Goal: Navigation & Orientation: Go to known website

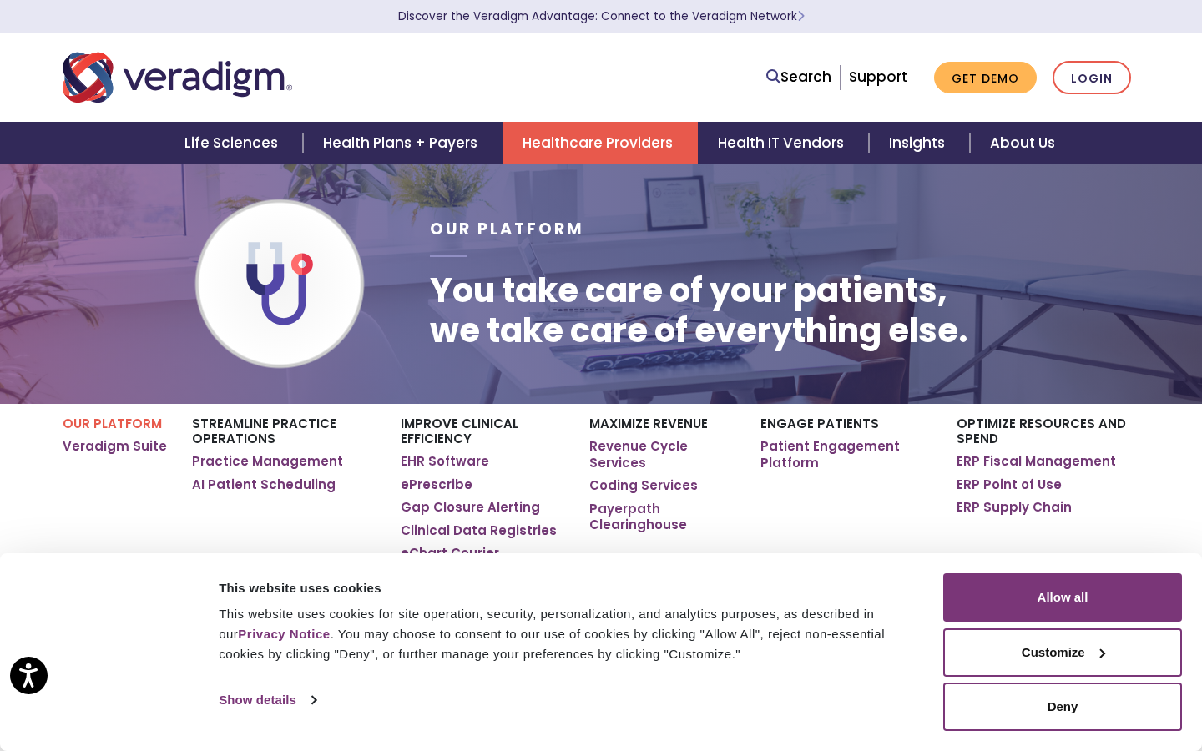
scroll to position [2, 0]
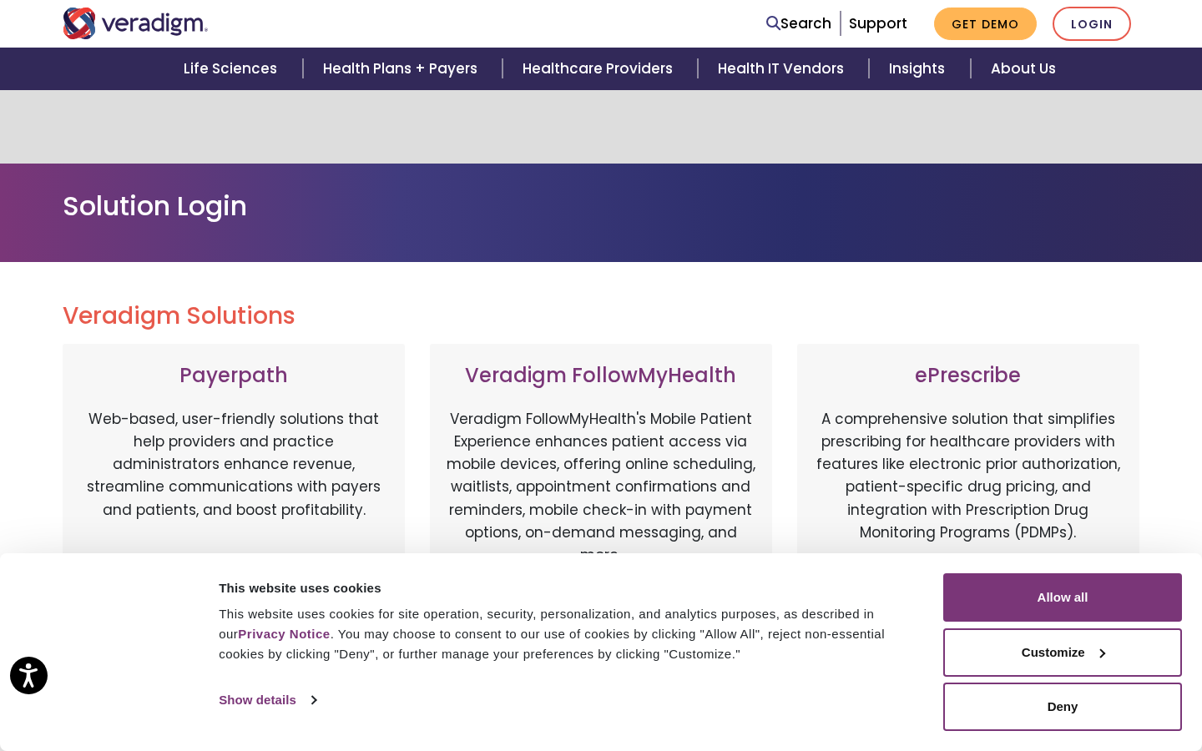
scroll to position [869, 0]
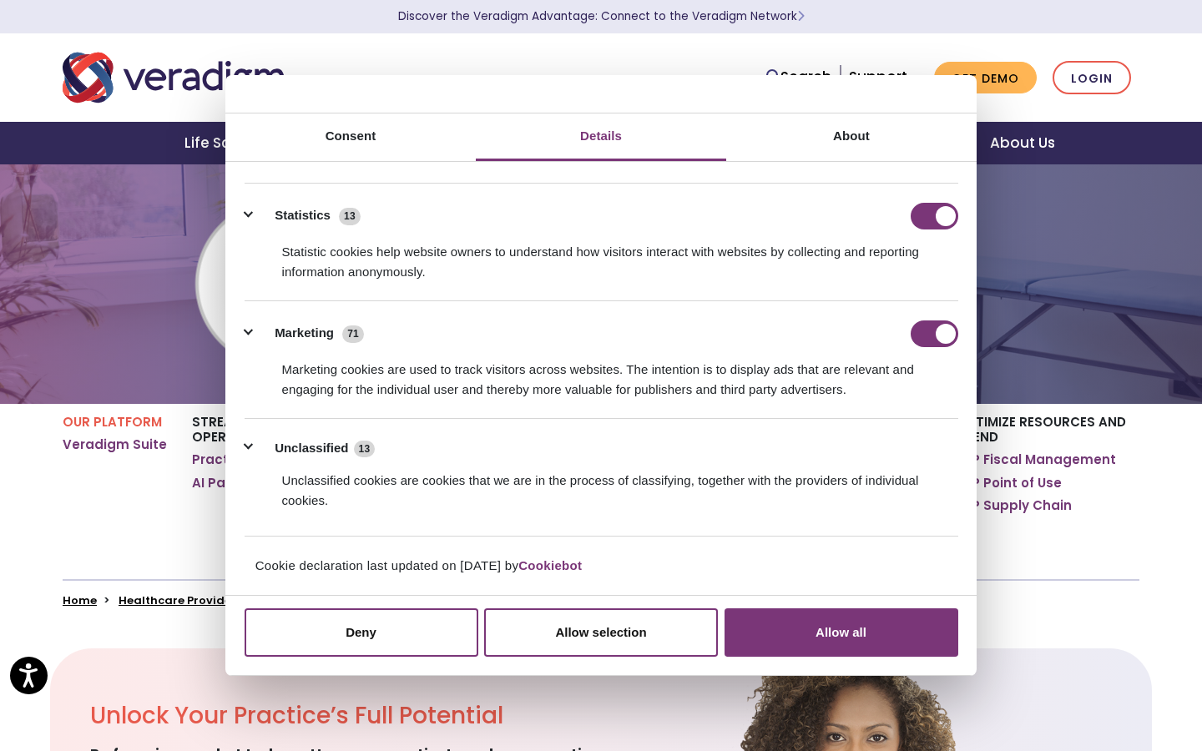
scroll to position [76, 0]
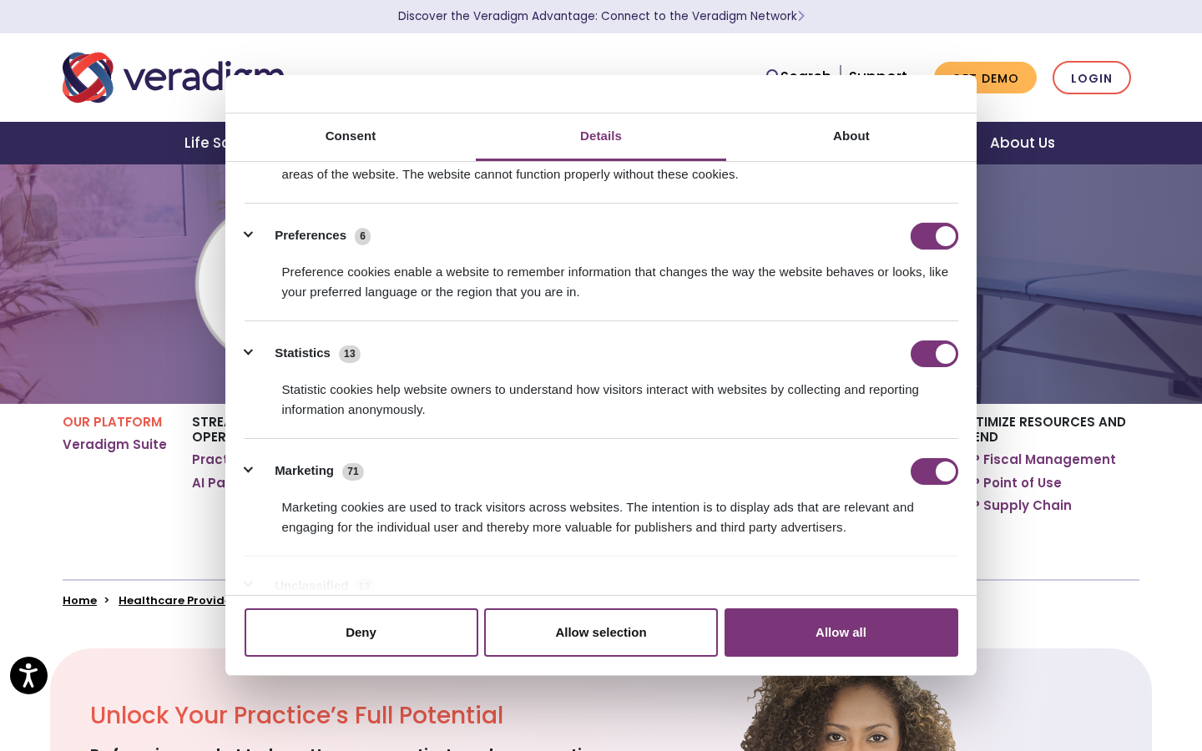
click at [934, 235] on input "Preferences" at bounding box center [935, 236] width 48 height 27
checkbox input "false"
click at [934, 353] on input "Statistics" at bounding box center [935, 354] width 48 height 27
checkbox input "false"
click at [934, 471] on input "Marketing" at bounding box center [935, 471] width 48 height 27
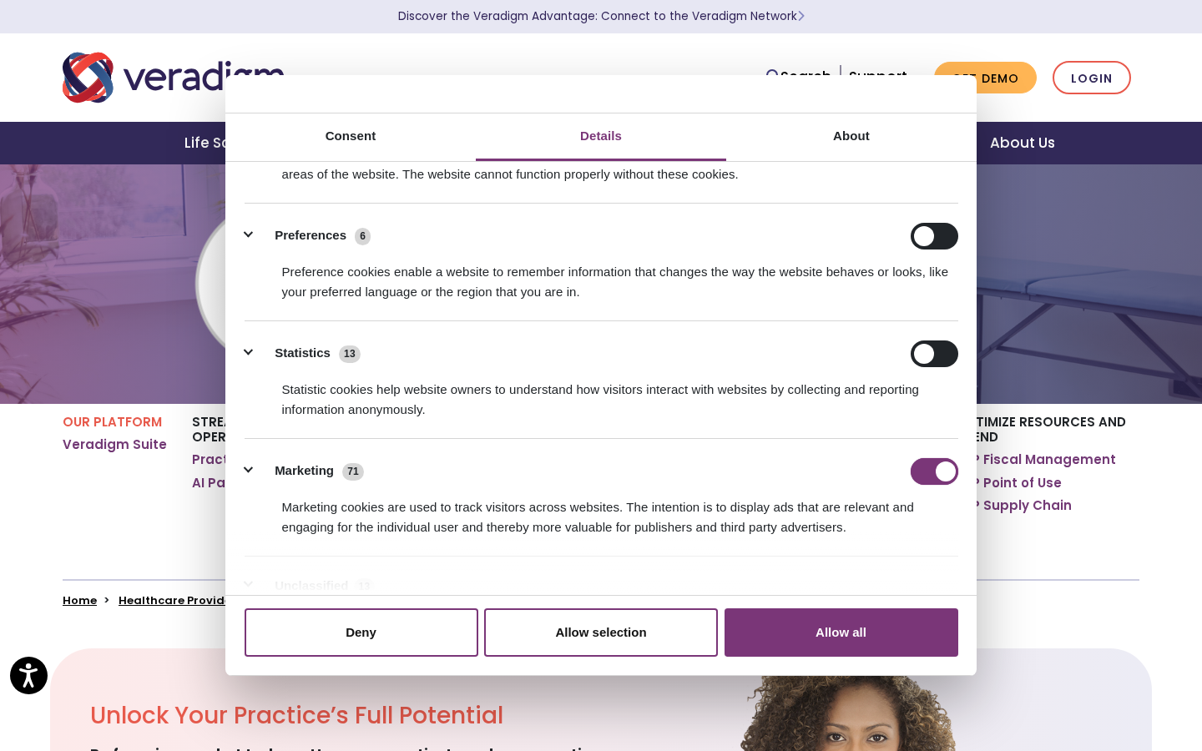
checkbox input "false"
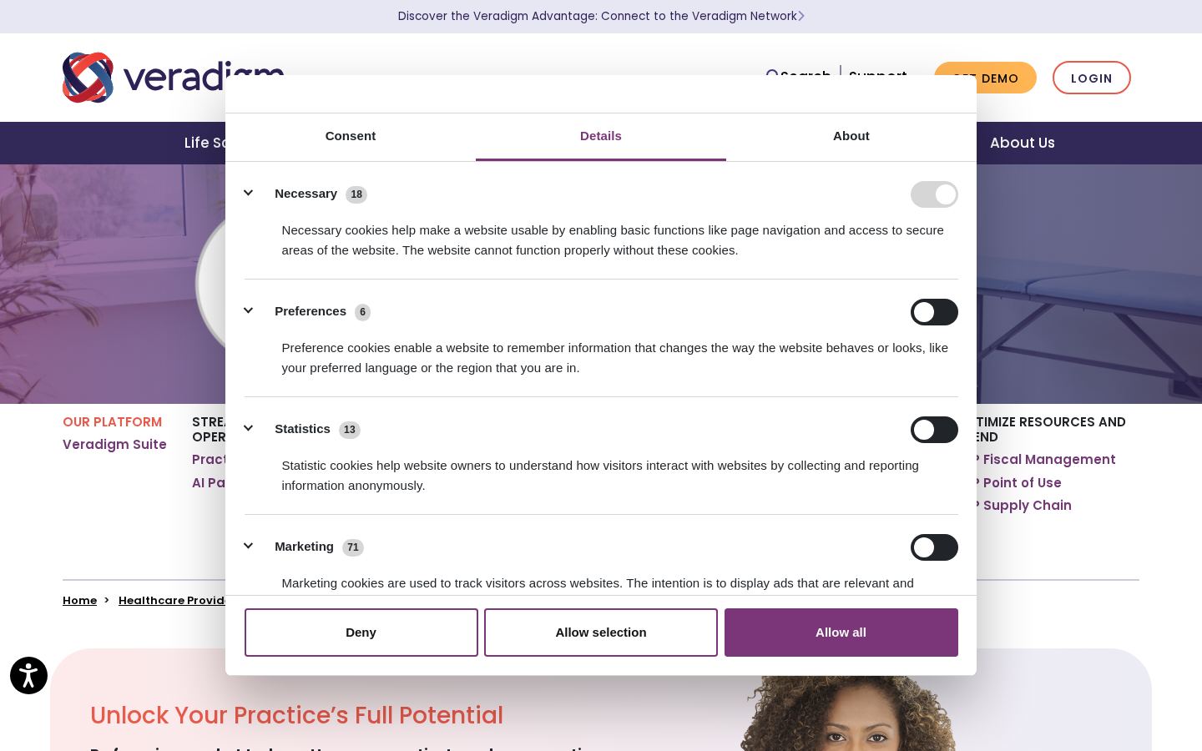
scroll to position [214, 0]
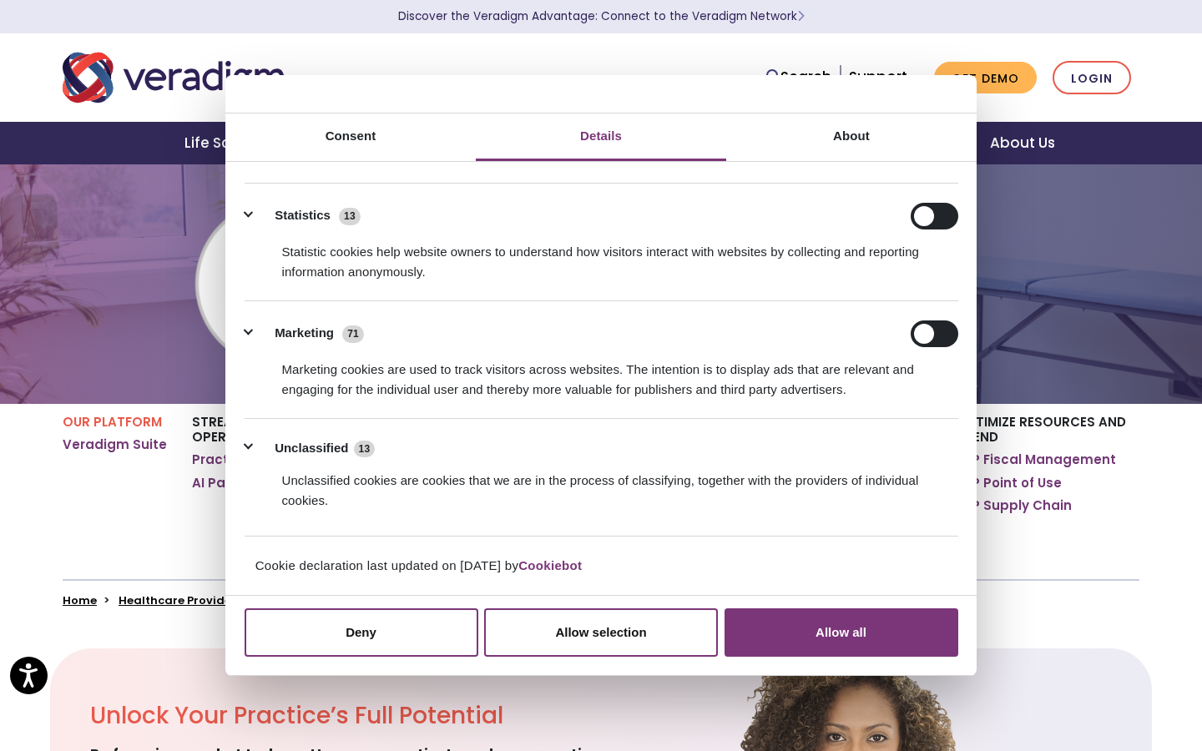
click at [841, 632] on button "Allow all" at bounding box center [842, 633] width 234 height 48
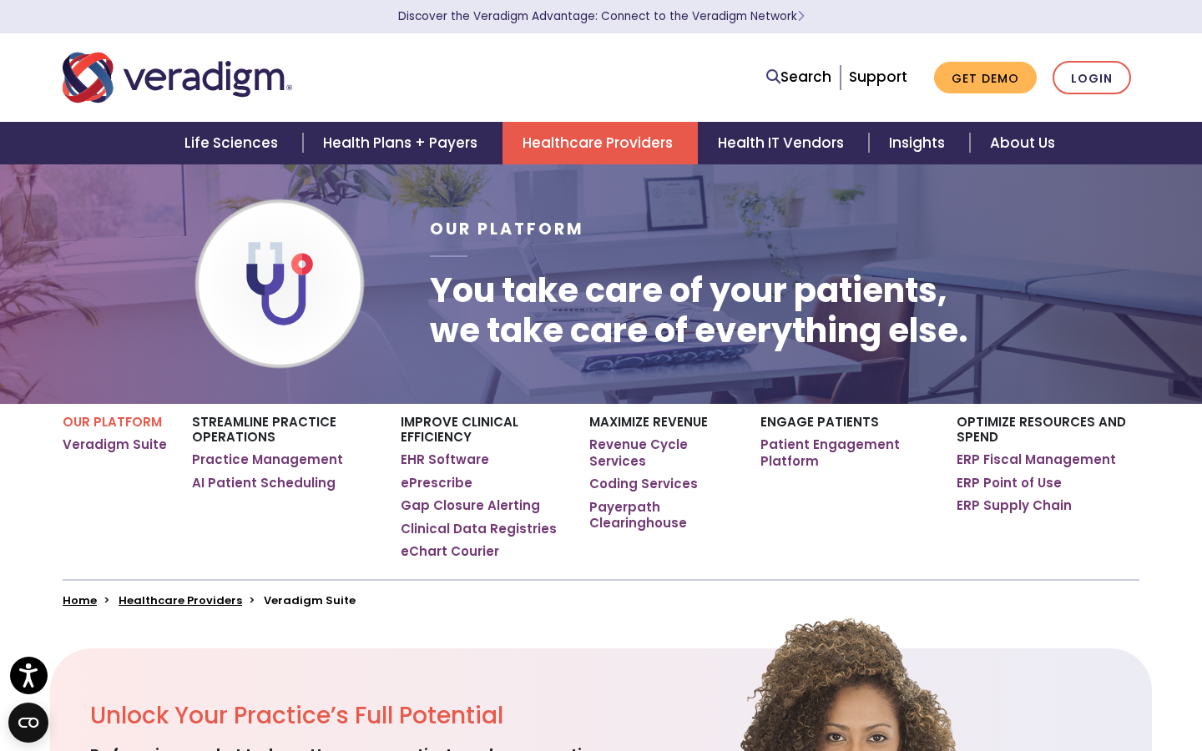
scroll to position [2, 0]
